Goal: Task Accomplishment & Management: Complete application form

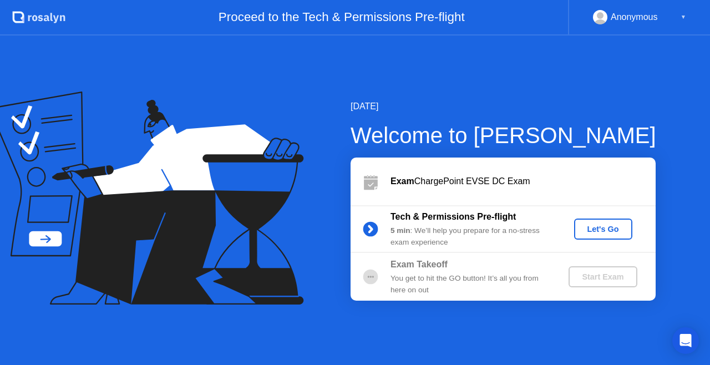
click at [538, 219] on div "Tech & Permissions Pre-flight" at bounding box center [470, 216] width 160 height 13
click at [596, 227] on div "Let's Go" at bounding box center [602, 228] width 49 height 9
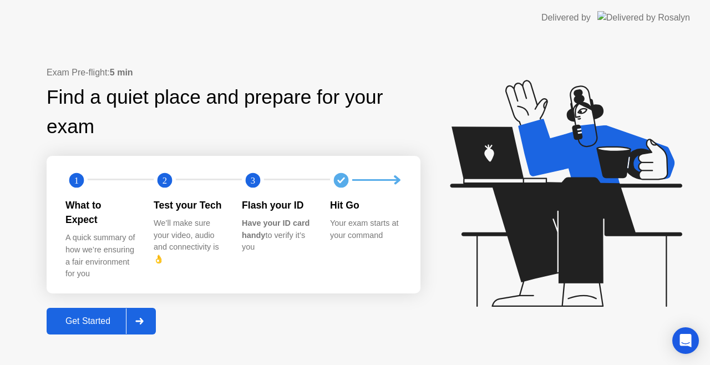
click at [88, 318] on div "Get Started" at bounding box center [88, 321] width 76 height 10
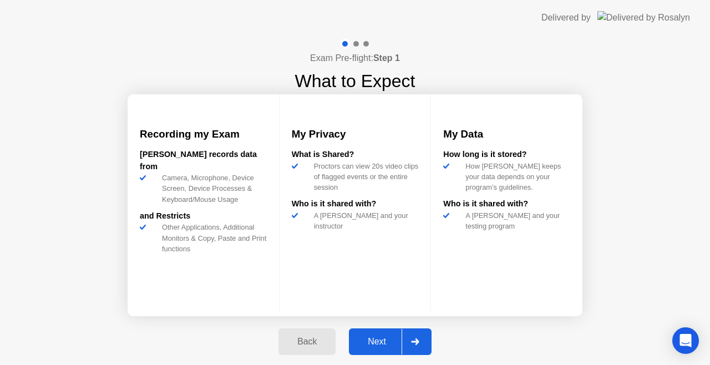
click at [382, 346] on div "Next" at bounding box center [376, 341] width 49 height 10
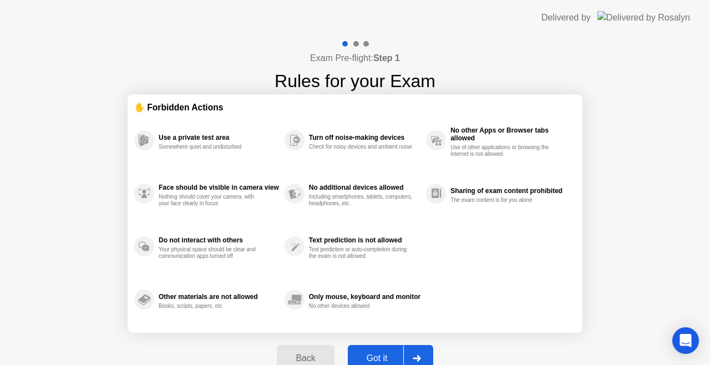
click at [391, 350] on button "Got it" at bounding box center [390, 358] width 85 height 27
select select "**********"
select select "*******"
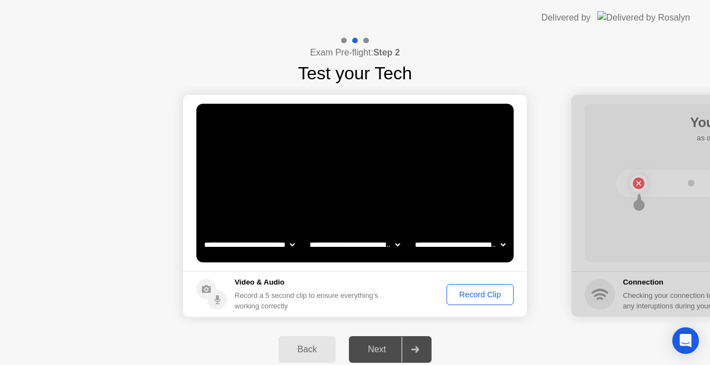
click at [480, 296] on div "Record Clip" at bounding box center [479, 294] width 59 height 9
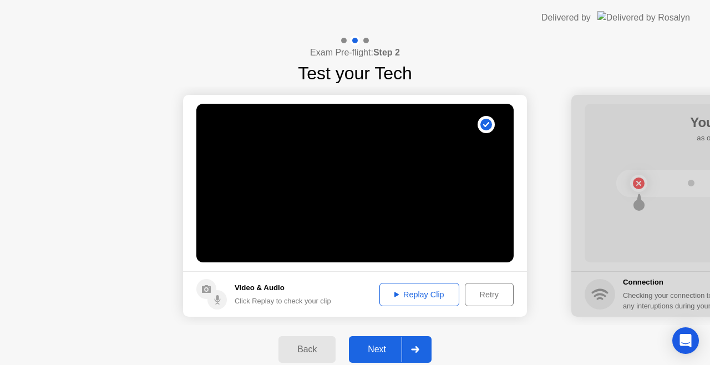
click at [427, 297] on div "Replay Clip" at bounding box center [419, 294] width 72 height 9
click at [400, 302] on button "Replay Clip" at bounding box center [419, 294] width 80 height 23
click at [400, 292] on div "Replay Clip" at bounding box center [419, 294] width 72 height 9
click at [386, 347] on div "Next" at bounding box center [376, 349] width 49 height 10
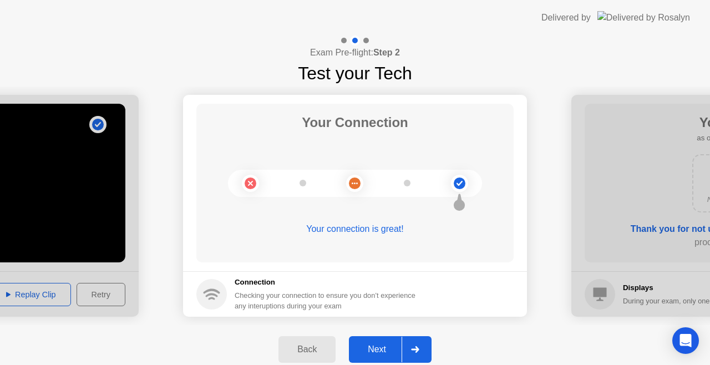
click at [386, 347] on div "Next" at bounding box center [376, 349] width 49 height 10
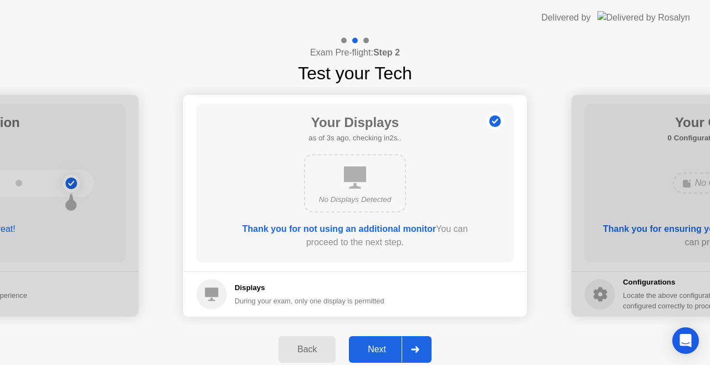
click at [373, 354] on div "Next" at bounding box center [376, 349] width 49 height 10
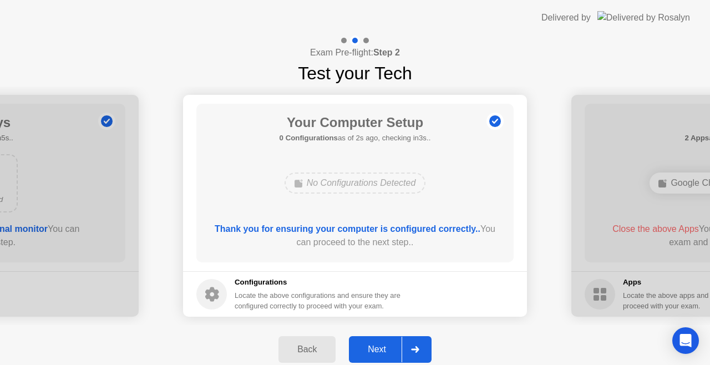
click at [373, 354] on div "Next" at bounding box center [376, 349] width 49 height 10
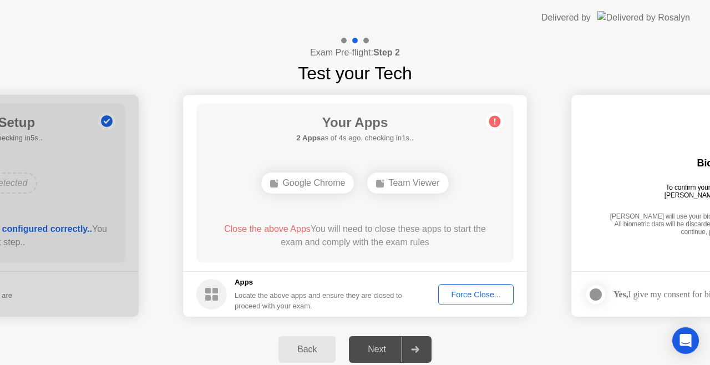
click at [468, 300] on button "Force Close..." at bounding box center [475, 294] width 75 height 21
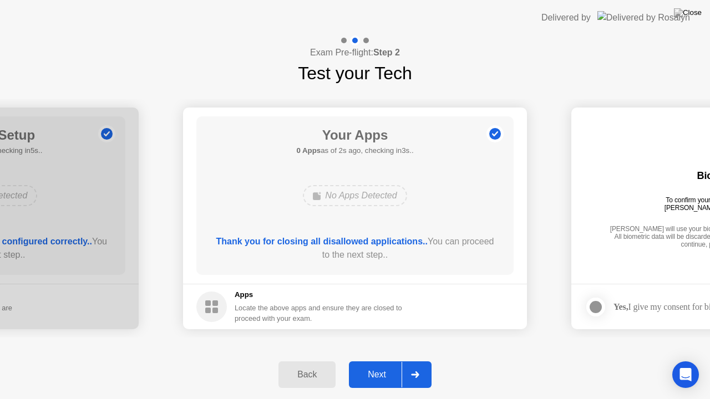
click at [390, 364] on div "Next" at bounding box center [376, 375] width 49 height 10
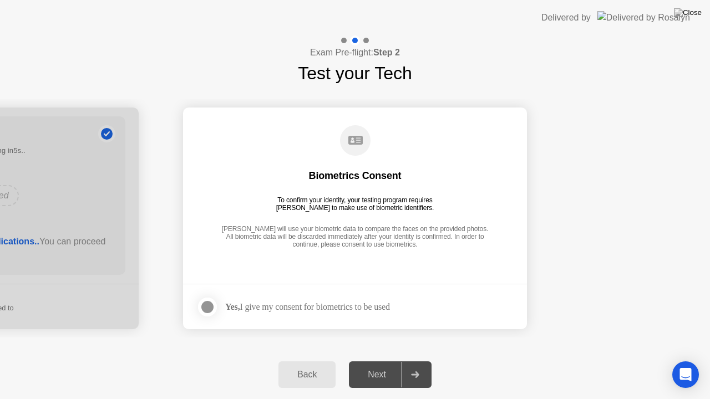
click at [208, 300] on div at bounding box center [207, 306] width 13 height 13
click at [382, 364] on button "Next" at bounding box center [390, 374] width 83 height 27
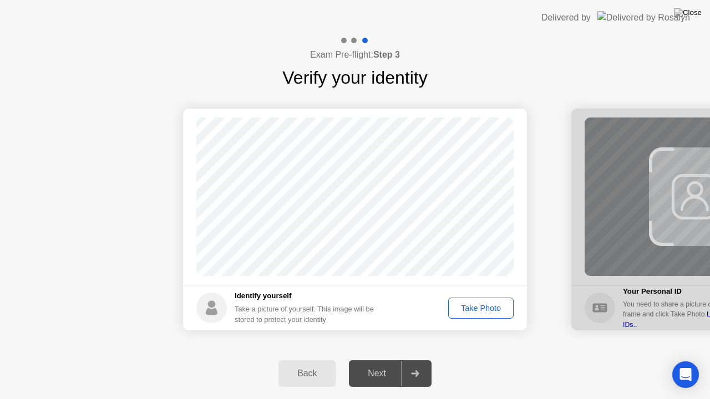
click at [479, 310] on div "Take Photo" at bounding box center [481, 308] width 58 height 9
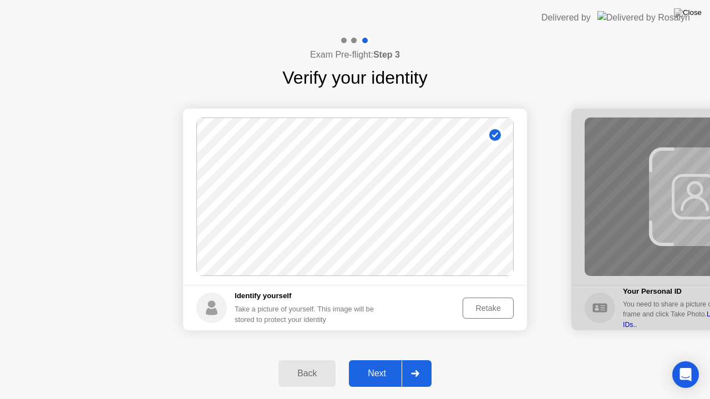
click at [475, 310] on div "Retake" at bounding box center [487, 308] width 43 height 9
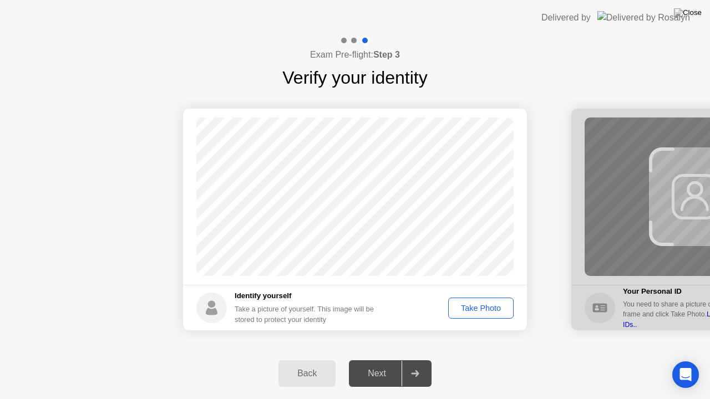
click at [475, 310] on div "Take Photo" at bounding box center [481, 308] width 58 height 9
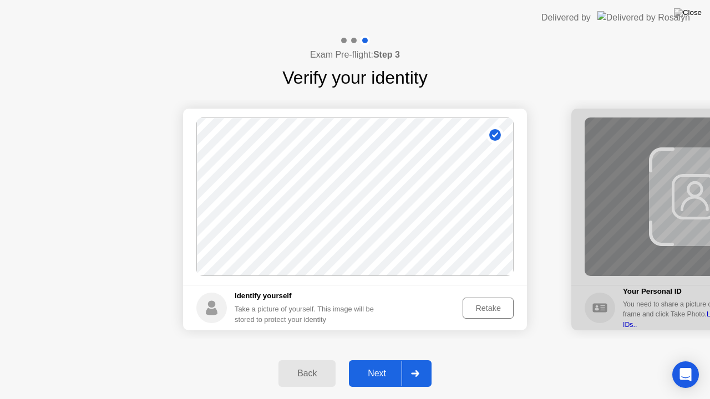
click at [481, 305] on div "Retake" at bounding box center [487, 308] width 43 height 9
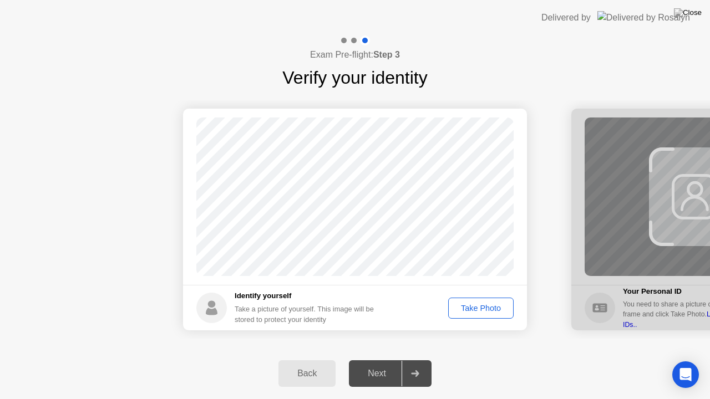
click at [481, 305] on div "Take Photo" at bounding box center [481, 308] width 58 height 9
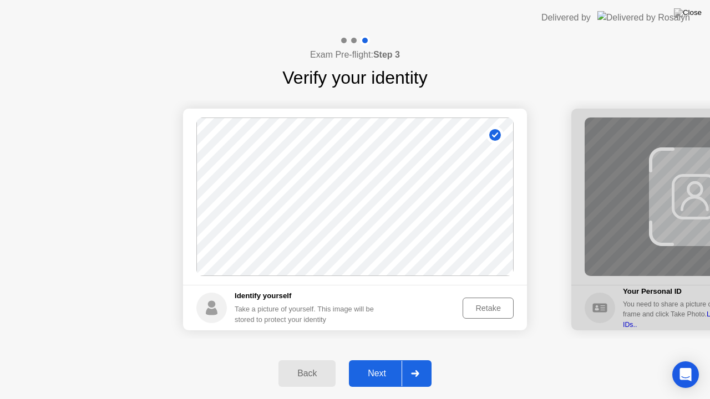
click at [481, 305] on div "Retake" at bounding box center [487, 308] width 43 height 9
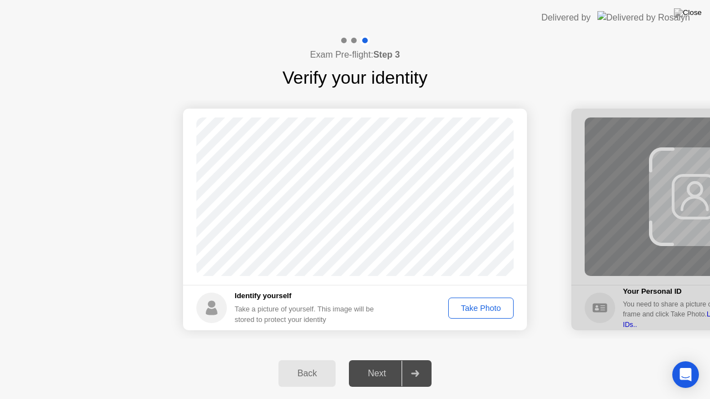
click at [481, 305] on div "Take Photo" at bounding box center [481, 308] width 58 height 9
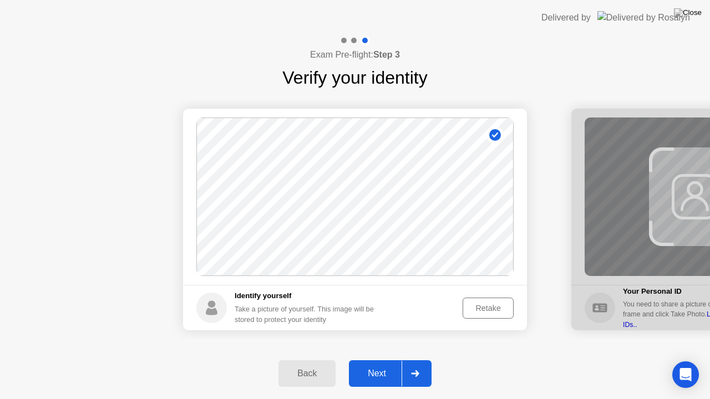
click at [481, 305] on div "Retake" at bounding box center [487, 308] width 43 height 9
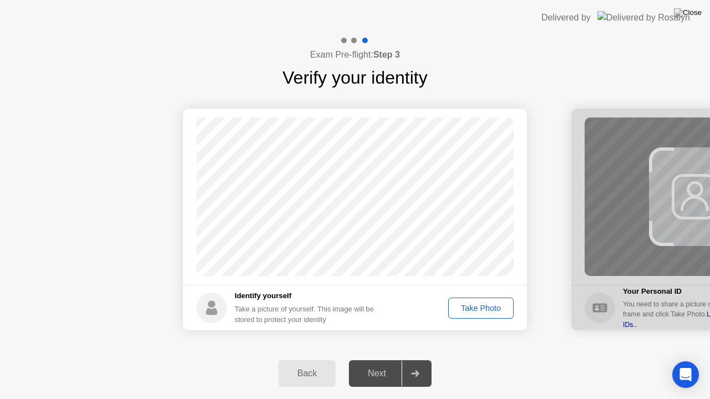
click at [481, 305] on div "Take Photo" at bounding box center [481, 308] width 58 height 9
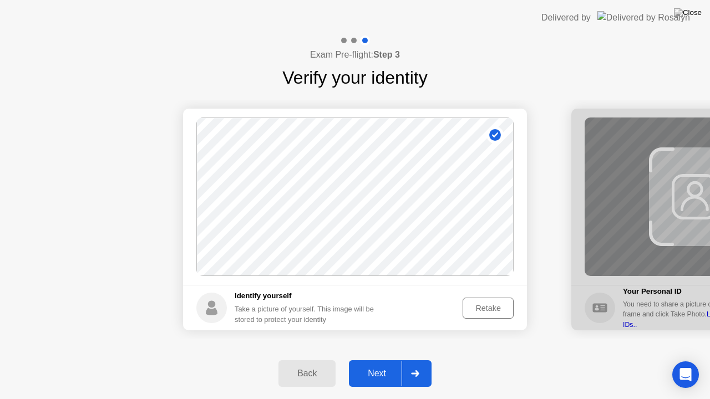
click at [388, 364] on div "Next" at bounding box center [376, 374] width 49 height 10
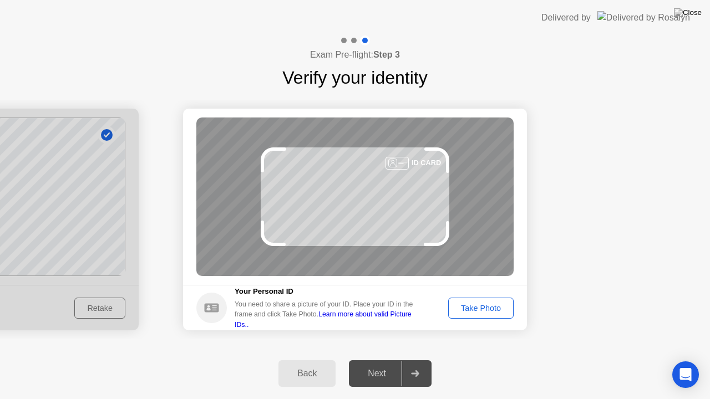
click at [463, 313] on div "Take Photo" at bounding box center [481, 308] width 58 height 9
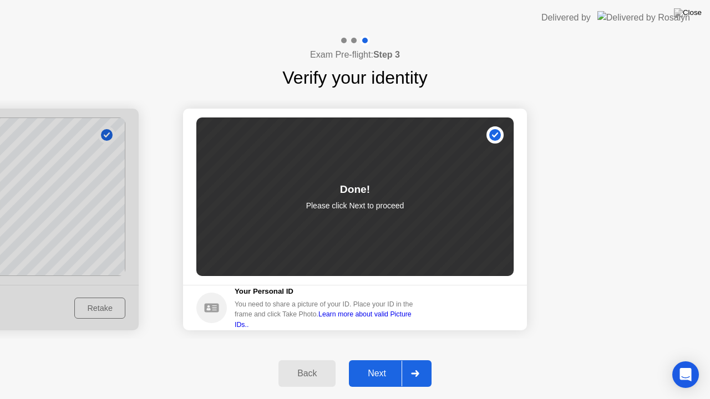
click at [401, 364] on div "Next" at bounding box center [376, 374] width 49 height 10
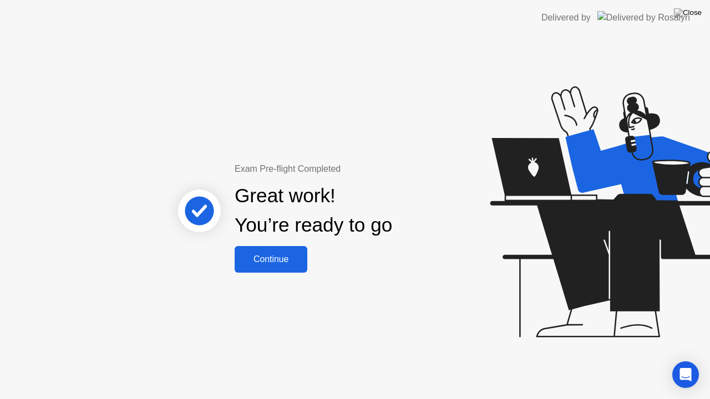
click at [287, 263] on div "Continue" at bounding box center [271, 259] width 66 height 10
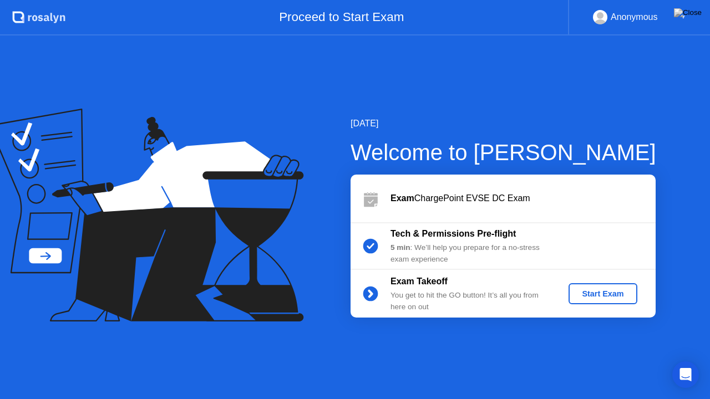
click at [581, 292] on div "Start Exam" at bounding box center [602, 293] width 59 height 9
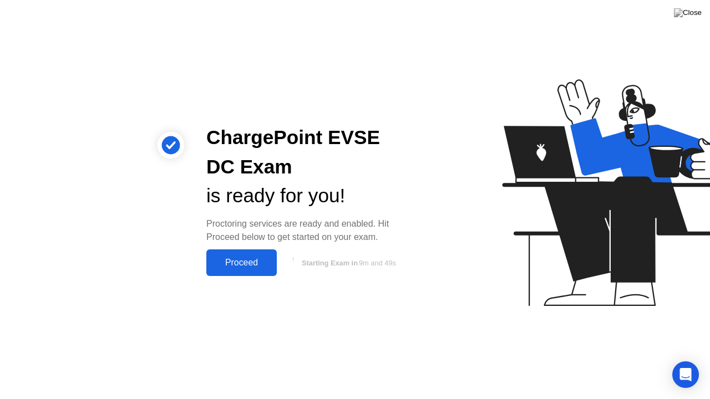
click at [261, 261] on div "Proceed" at bounding box center [242, 263] width 64 height 10
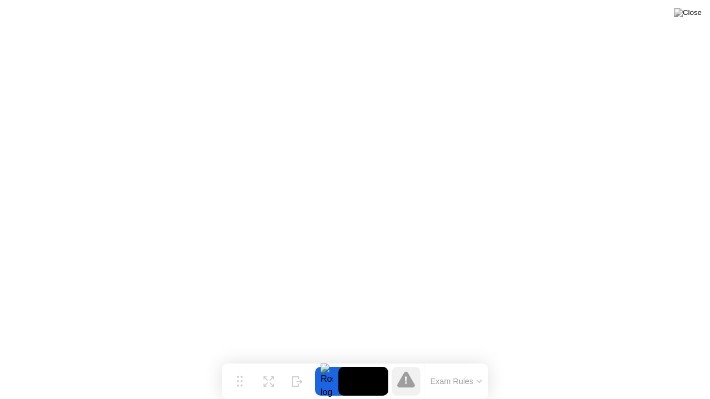
click at [471, 364] on button "Exam Rules" at bounding box center [456, 381] width 59 height 10
